Goal: Submit feedback/report problem: Submit feedback/report problem

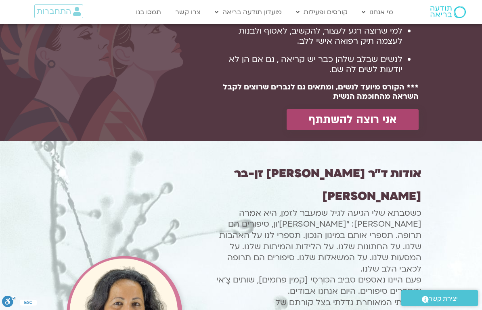
scroll to position [748, 0]
click at [385, 119] on span "אני רוצה להשתתף" at bounding box center [353, 119] width 88 height 13
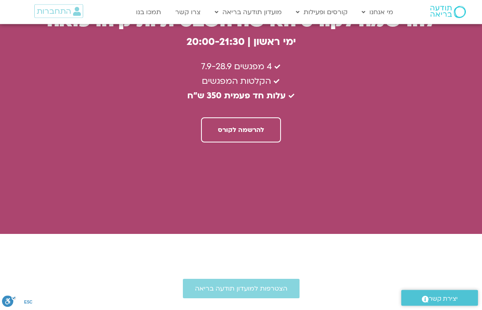
scroll to position [2289, 0]
click at [255, 126] on span "להרשמה לקורס" at bounding box center [241, 129] width 46 height 7
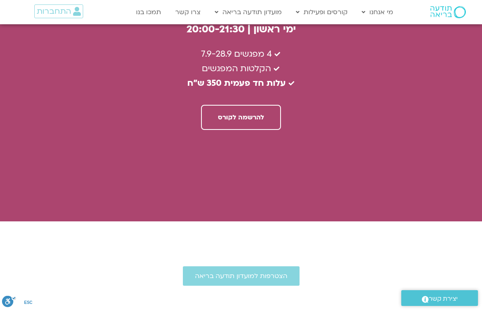
scroll to position [2406, 0]
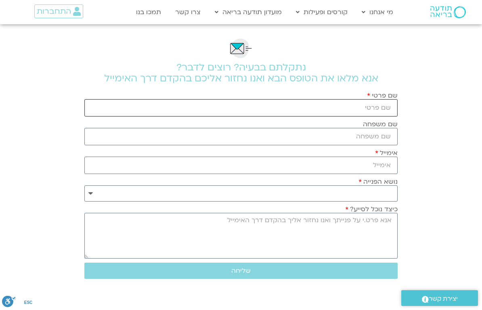
click at [376, 109] on input "שם פרטי" at bounding box center [241, 107] width 314 height 17
click at [383, 139] on input "שם משפחה" at bounding box center [241, 136] width 314 height 17
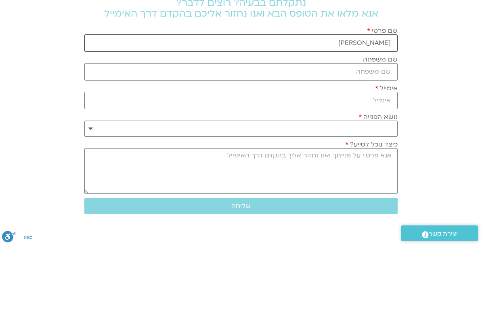
click at [359, 99] on input "עפרה" at bounding box center [241, 107] width 314 height 17
type input "ע"
type input "Ofra"
type input "Grinshtein"
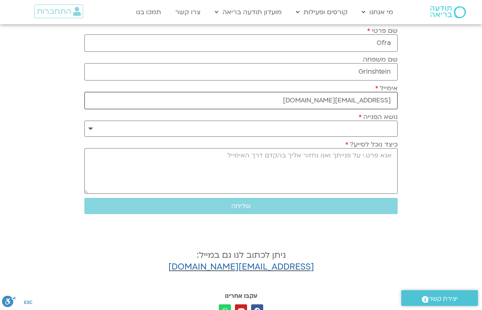
click at [388, 107] on input "09_feeds_tiniest@icloud.com" at bounding box center [241, 100] width 314 height 17
click at [304, 108] on input "09_feeds_tiniest@icloud.com" at bounding box center [241, 100] width 314 height 17
type input "0"
type input "ofragrn@gmail.com"
click at [385, 131] on select "**********" at bounding box center [241, 128] width 314 height 16
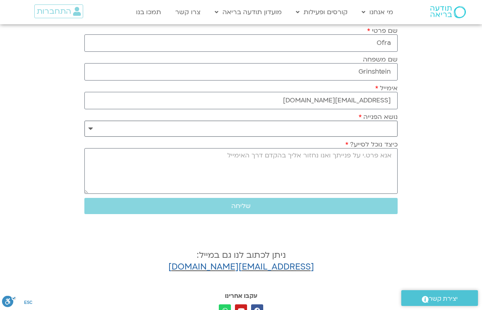
scroll to position [123, 0]
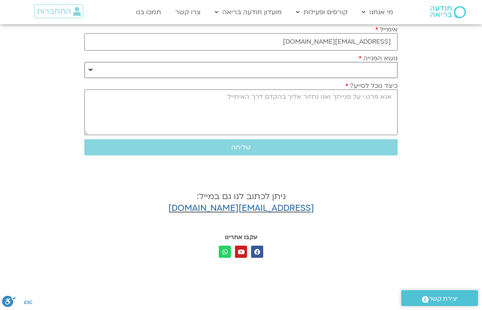
select select "**********"
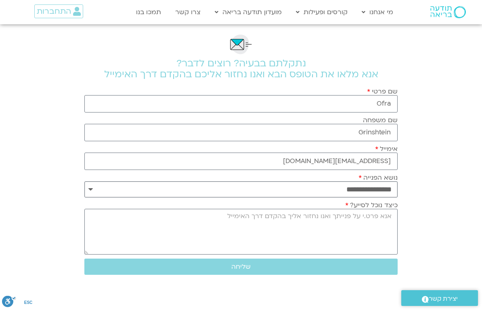
scroll to position [4, 0]
click at [429, 181] on section "**********" at bounding box center [241, 202] width 482 height 364
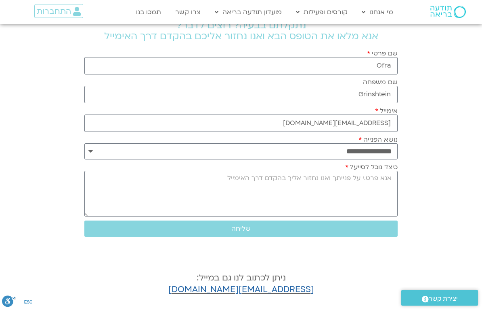
scroll to position [42, 0]
click at [390, 185] on textarea "כיצד נוכל לסייע?" at bounding box center [241, 194] width 314 height 46
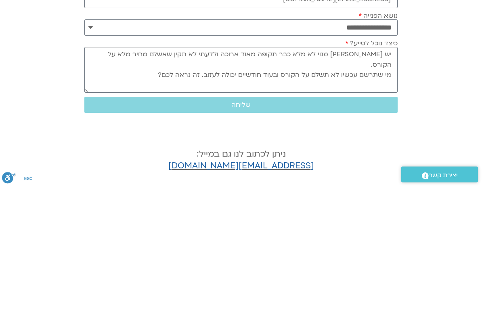
type textarea "יש לי מנוי לא מלא כבר תקופה מאוד ארוכה ולדעתי לא תקין שאשלם מחיר מלא על הקורס. …"
click at [249, 220] on button "שליחה" at bounding box center [241, 228] width 314 height 16
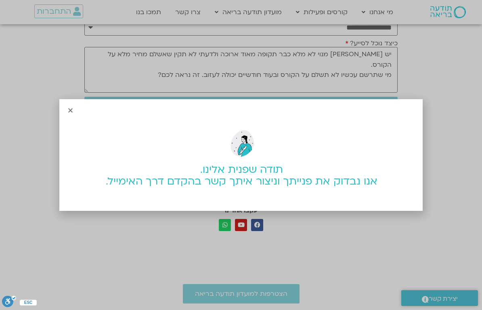
click at [280, 309] on div "תודה שפנית אלינו. אנו נבדוק את פנייתך וניצור איתך קשר בהקדם דרך האימייל." at bounding box center [241, 155] width 482 height 310
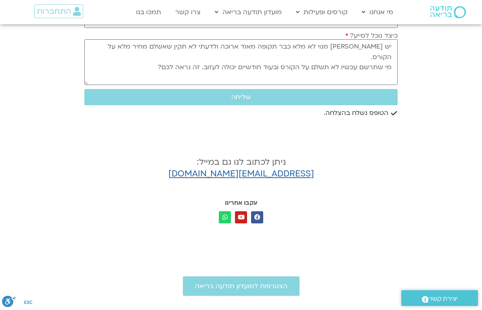
scroll to position [176, 0]
